Goal: Task Accomplishment & Management: Use online tool/utility

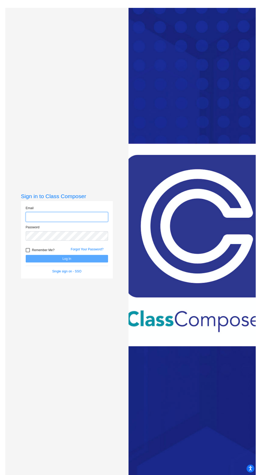
click at [43, 222] on input "email" at bounding box center [67, 217] width 82 height 10
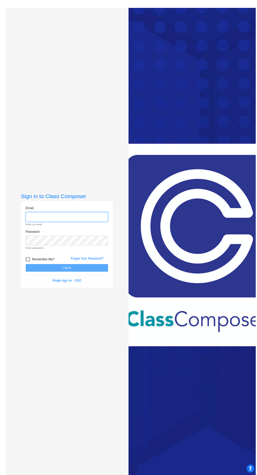
type input "[EMAIL_ADDRESS][DOMAIN_NAME]"
click at [26, 264] on button "Log In" at bounding box center [67, 268] width 82 height 8
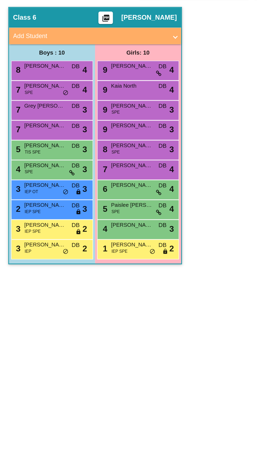
click at [39, 112] on div "7 [PERSON_NAME] SPE DB lock do_not_disturb_alt 4" at bounding box center [32, 111] width 50 height 11
